Goal: Check status: Check status

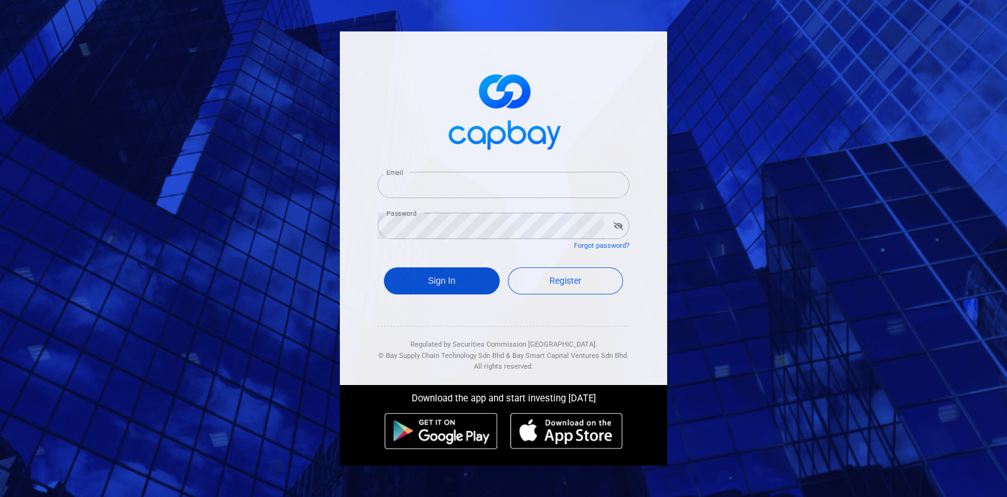
type input "[EMAIL_ADDRESS][DOMAIN_NAME]"
click at [435, 288] on button "Sign In" at bounding box center [442, 281] width 116 height 27
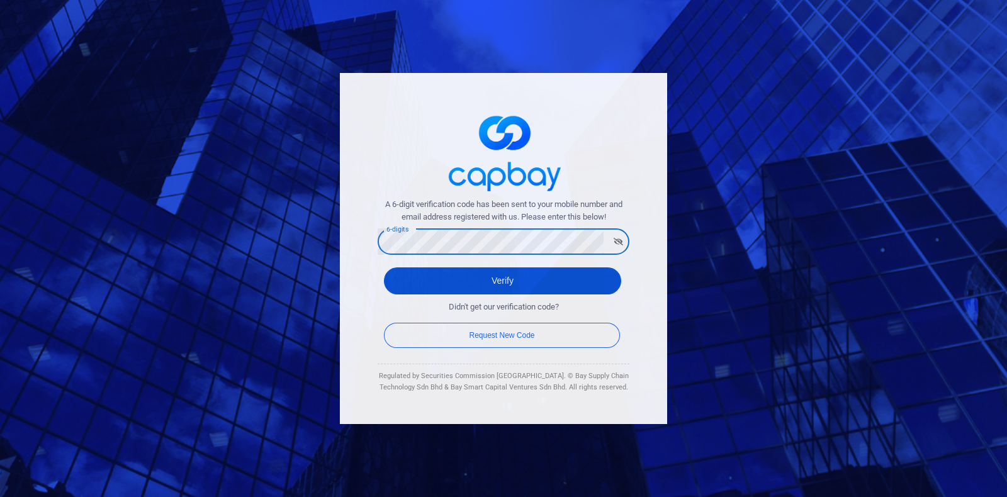
click at [441, 288] on button "Verify" at bounding box center [502, 281] width 237 height 27
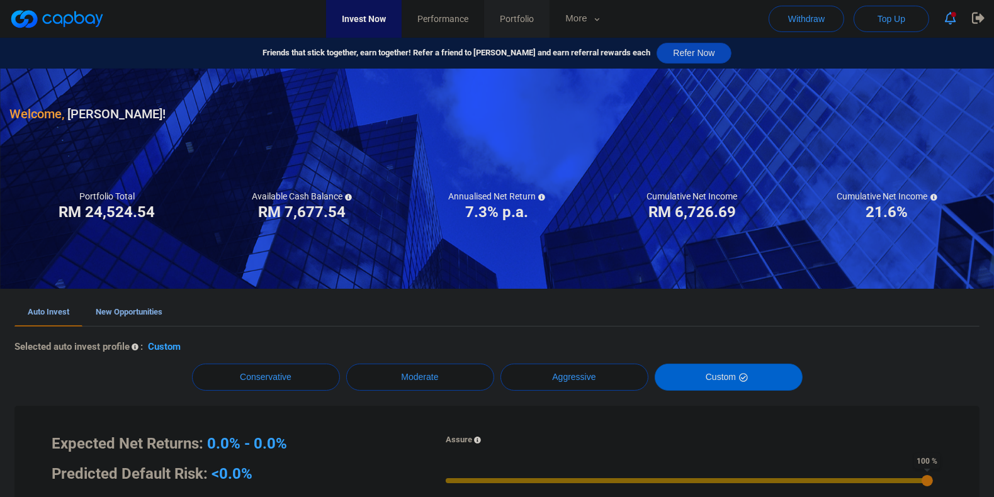
click at [550, 26] on link "Portfolio" at bounding box center [516, 19] width 65 height 38
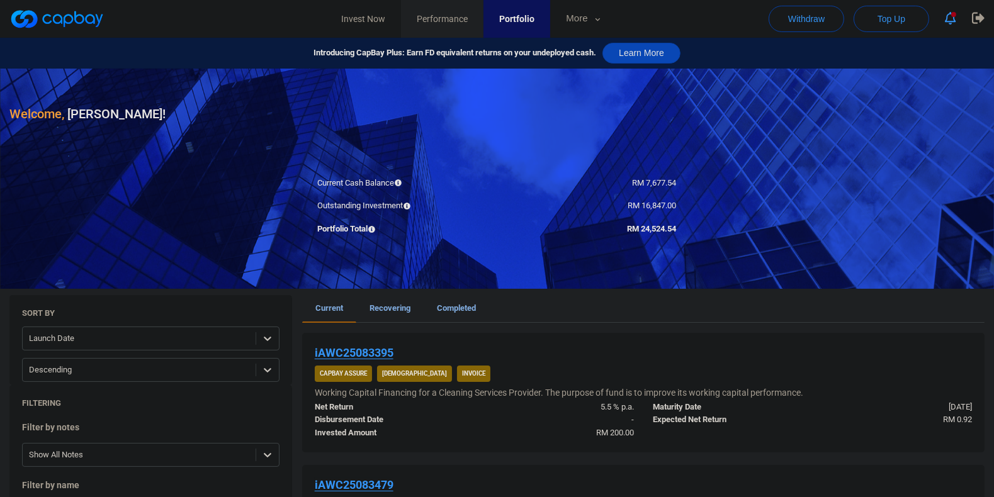
click at [448, 30] on link "Performance" at bounding box center [442, 19] width 82 height 38
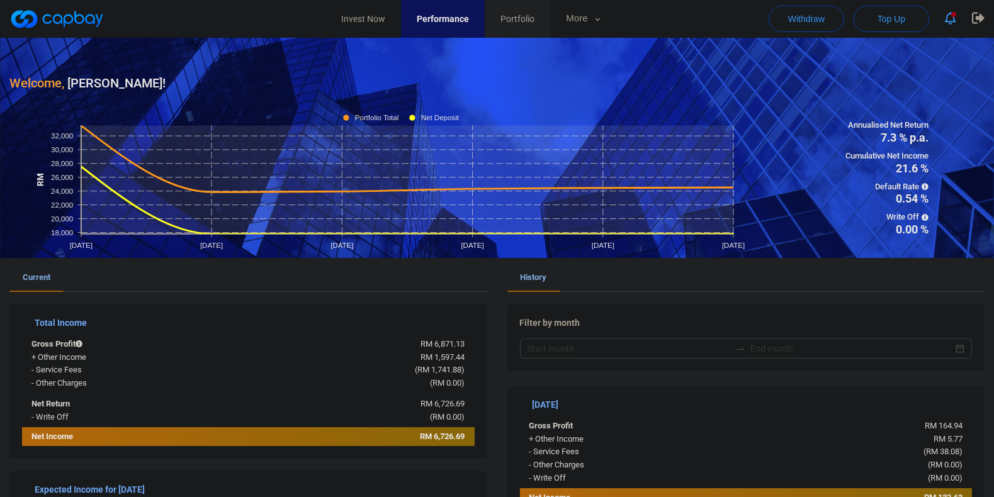
click at [530, 12] on link "Portfolio" at bounding box center [517, 19] width 65 height 38
